Goal: Transaction & Acquisition: Purchase product/service

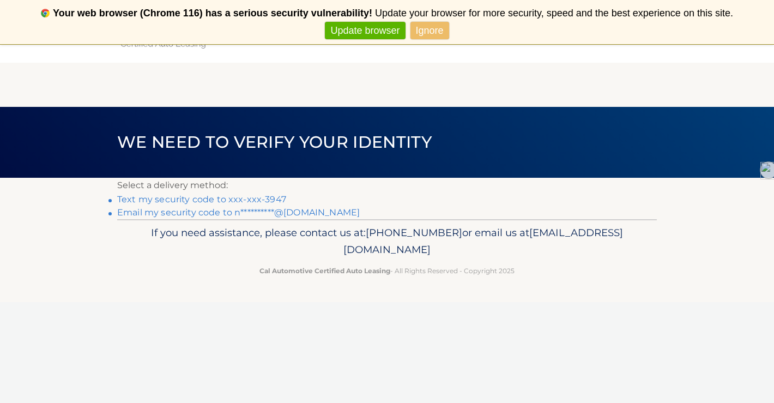
click at [235, 196] on link "Text my security code to xxx-xxx-3947" at bounding box center [201, 199] width 169 height 10
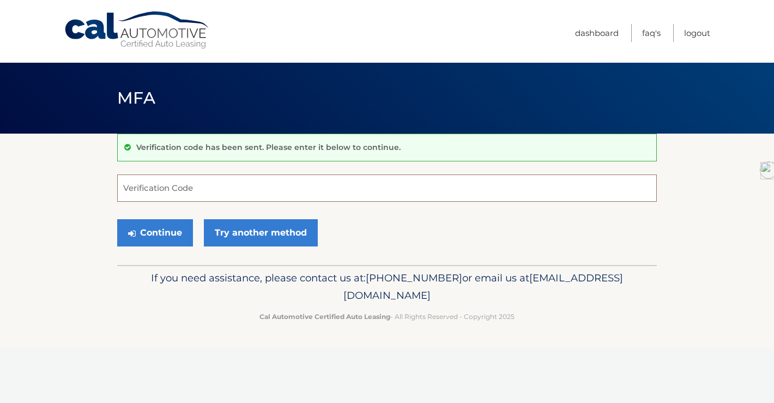
click at [229, 188] on input "Verification Code" at bounding box center [386, 187] width 539 height 27
type input "270298"
click at [117, 219] on button "Continue" at bounding box center [155, 232] width 76 height 27
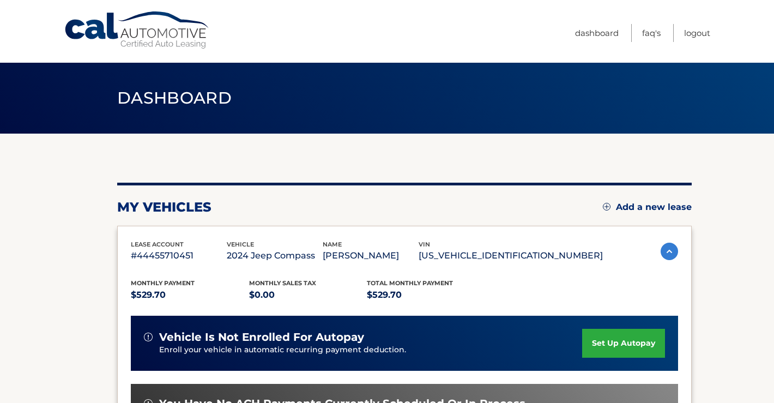
scroll to position [138, 0]
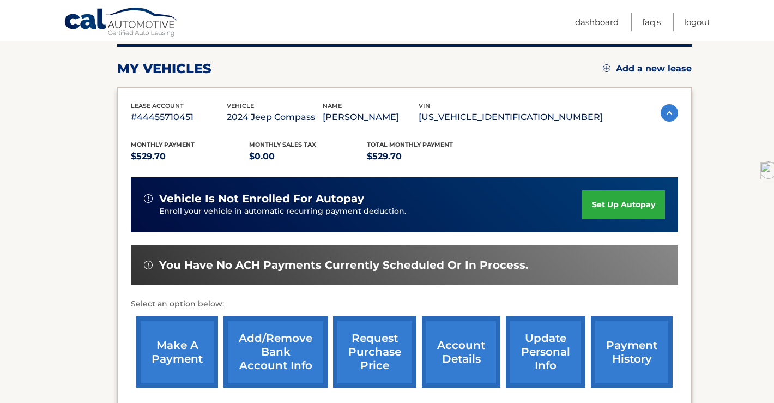
click at [174, 353] on link "make a payment" at bounding box center [177, 351] width 82 height 71
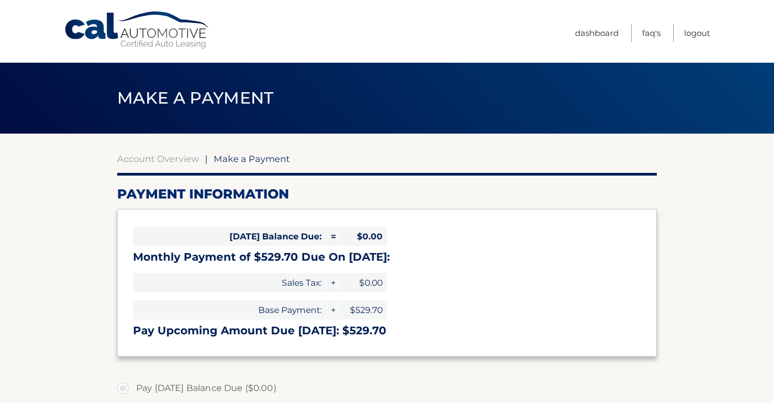
select select "YjFhZDBlMzgtMGVhNy00YzA1LWExNjItMDM1NTdjM2Y1NzFi"
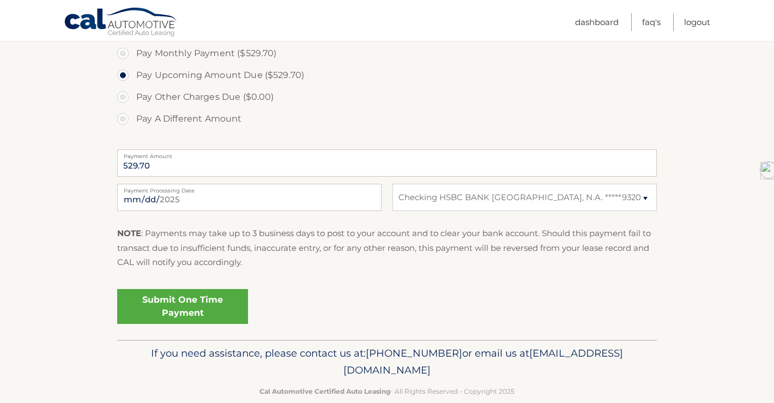
scroll to position [366, 0]
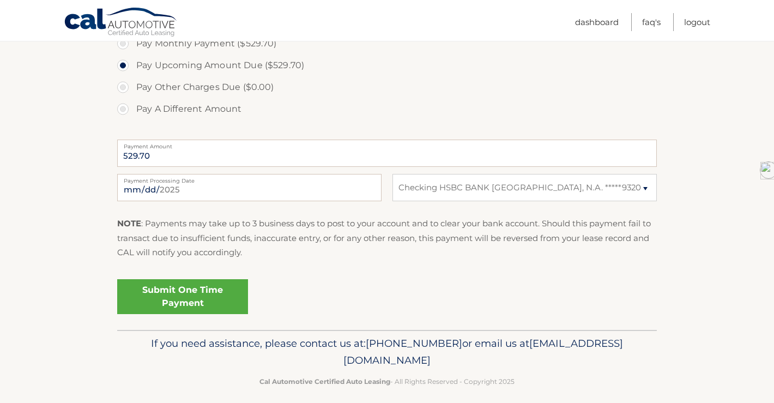
click at [177, 305] on link "Submit One Time Payment" at bounding box center [182, 296] width 131 height 35
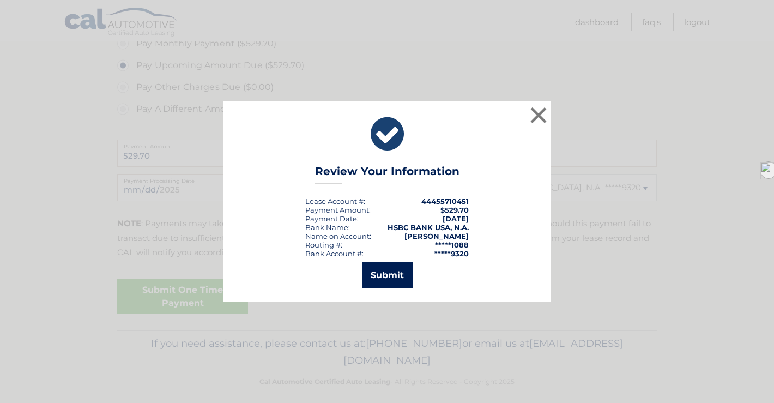
click at [391, 268] on button "Submit" at bounding box center [387, 275] width 51 height 26
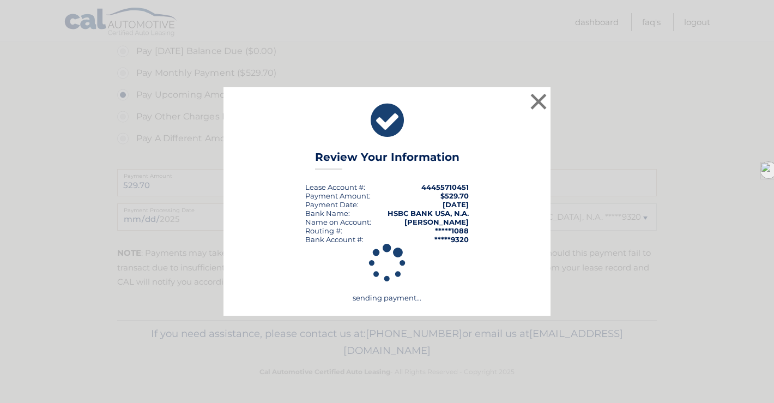
scroll to position [337, 0]
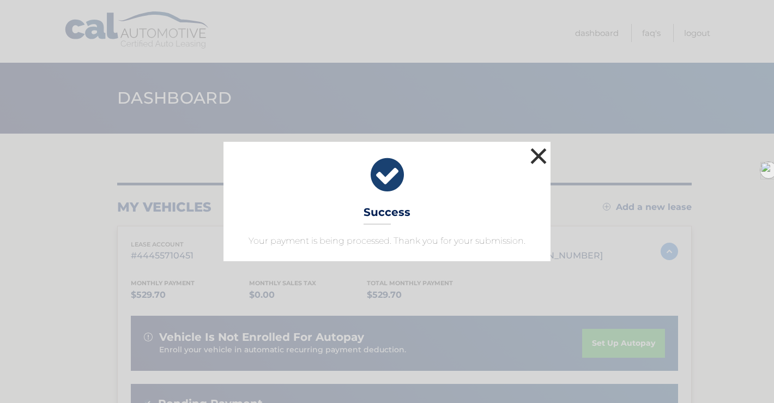
click at [536, 151] on button "×" at bounding box center [538, 156] width 22 height 22
